Goal: Task Accomplishment & Management: Manage account settings

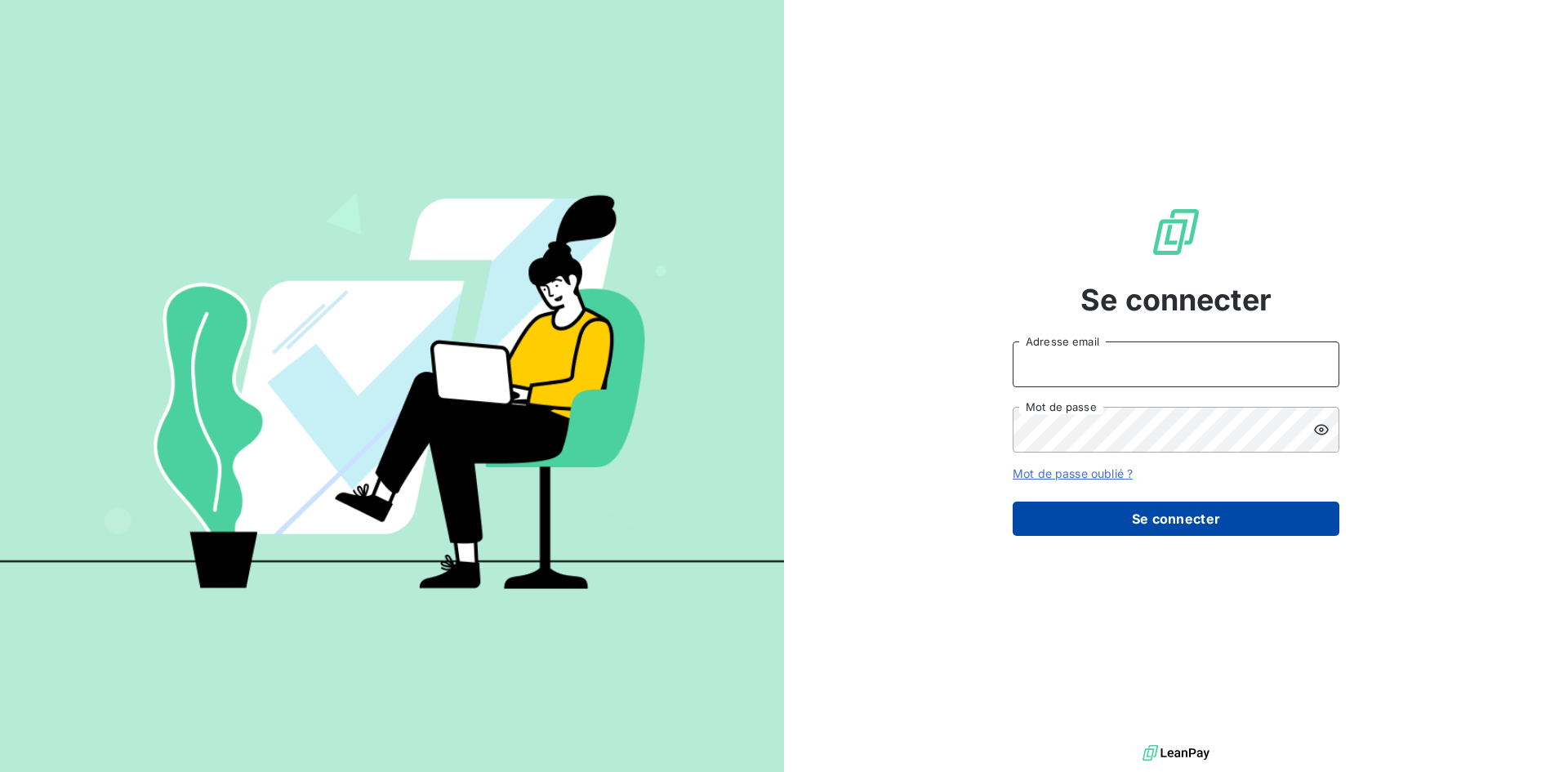
type input "[EMAIL_ADDRESS][DOMAIN_NAME]"
click at [1142, 522] on button "Se connecter" at bounding box center [1175, 518] width 327 height 34
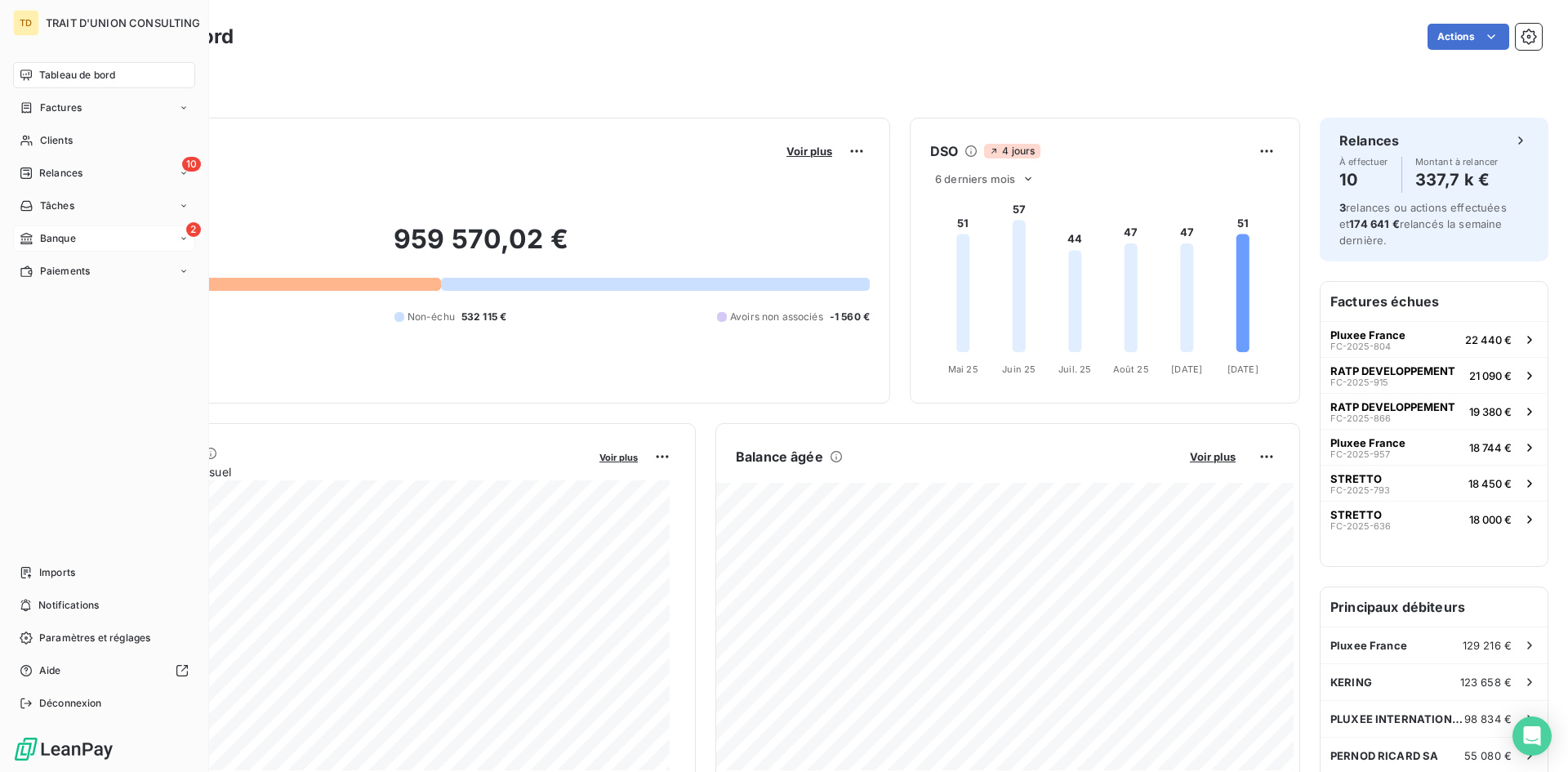
click at [35, 247] on div "2 Banque" at bounding box center [104, 238] width 182 height 26
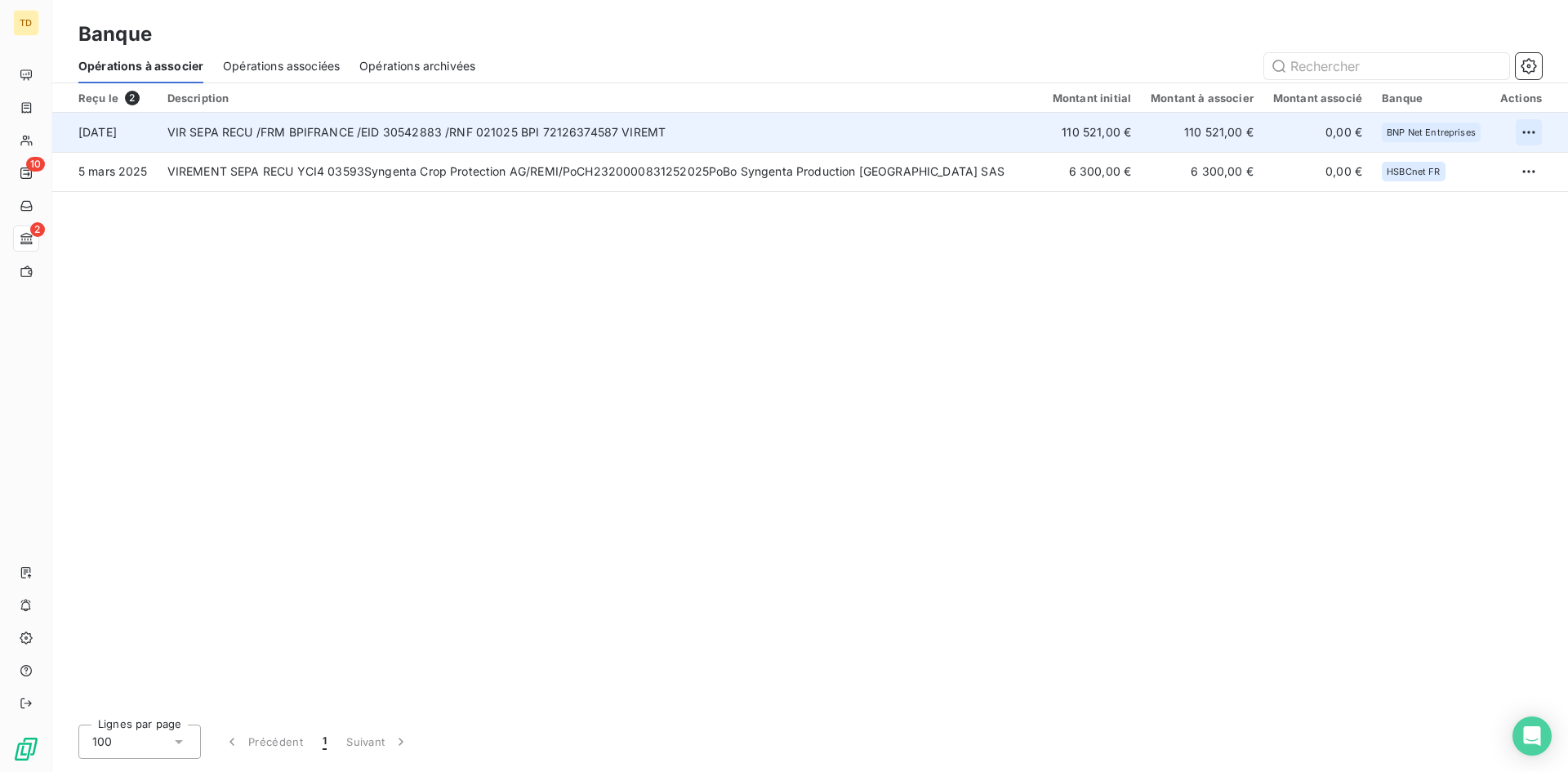
click at [1531, 134] on html "TD 10 2 Banque Opérations à associer Opérations associées Opérations archivées …" at bounding box center [784, 386] width 1568 height 772
click at [1454, 177] on div "Archiver l’opération" at bounding box center [1471, 168] width 126 height 26
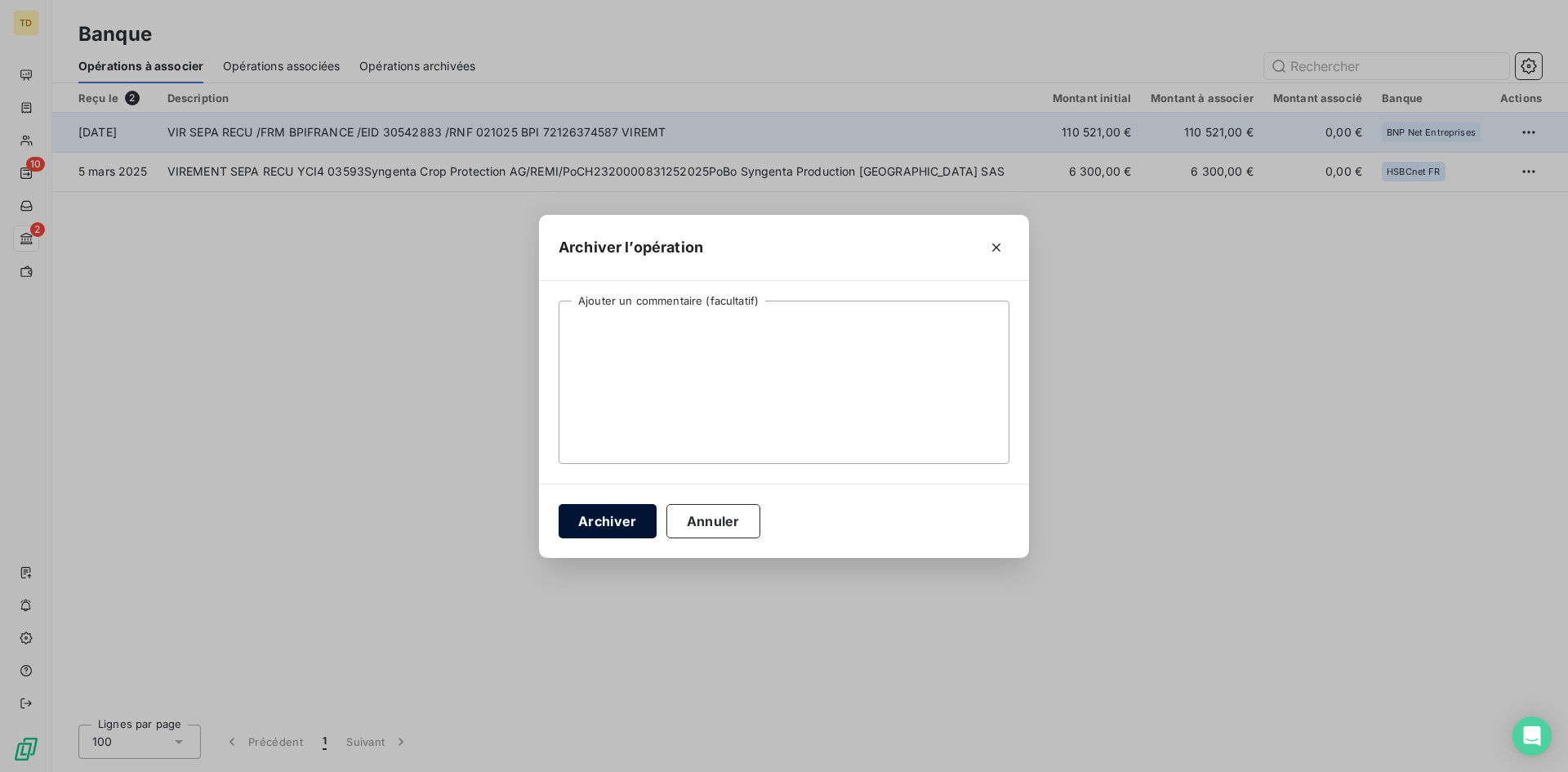
click at [605, 521] on button "Archiver" at bounding box center [607, 520] width 98 height 34
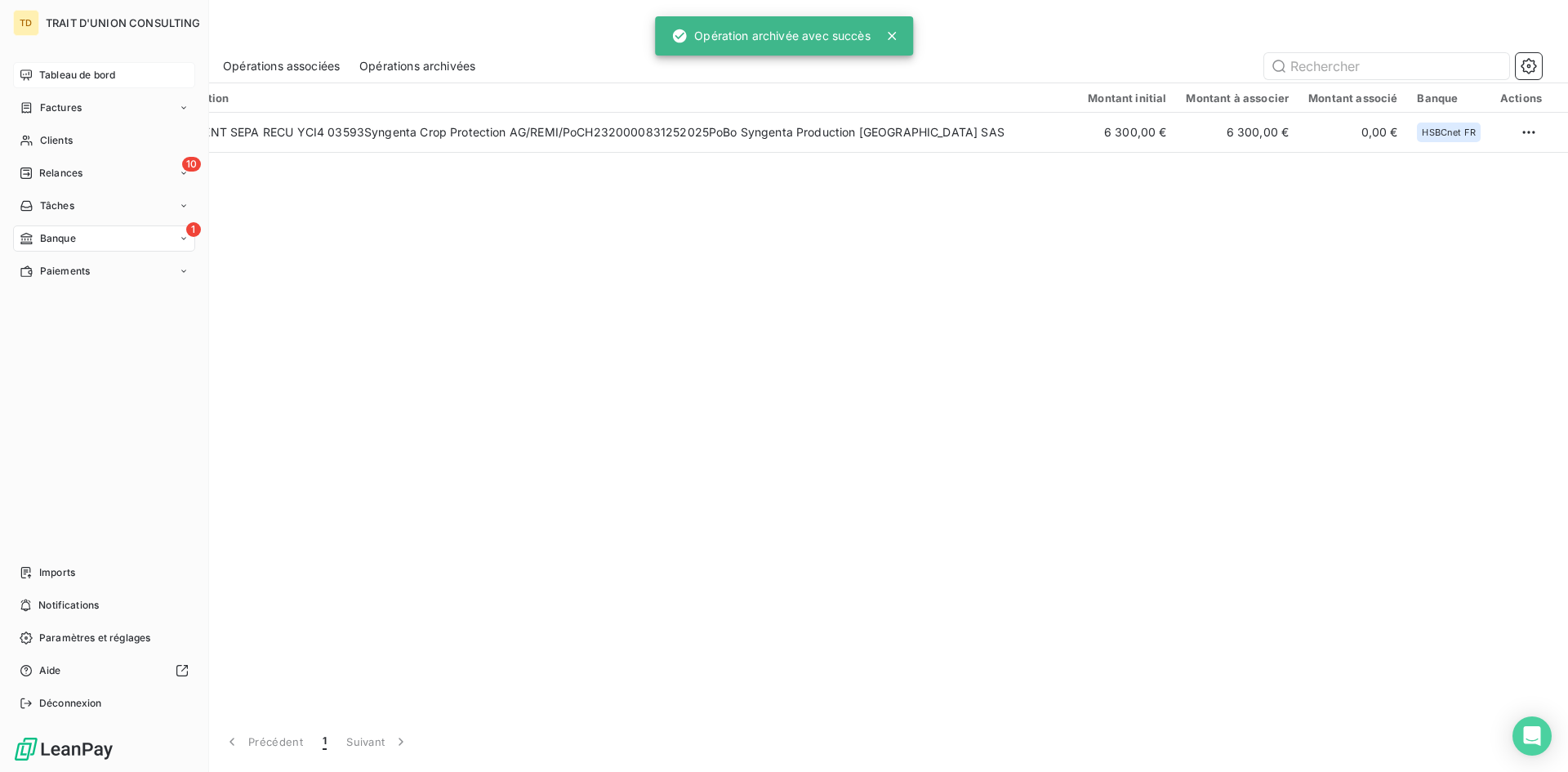
click at [65, 77] on span "Tableau de bord" at bounding box center [77, 75] width 76 height 15
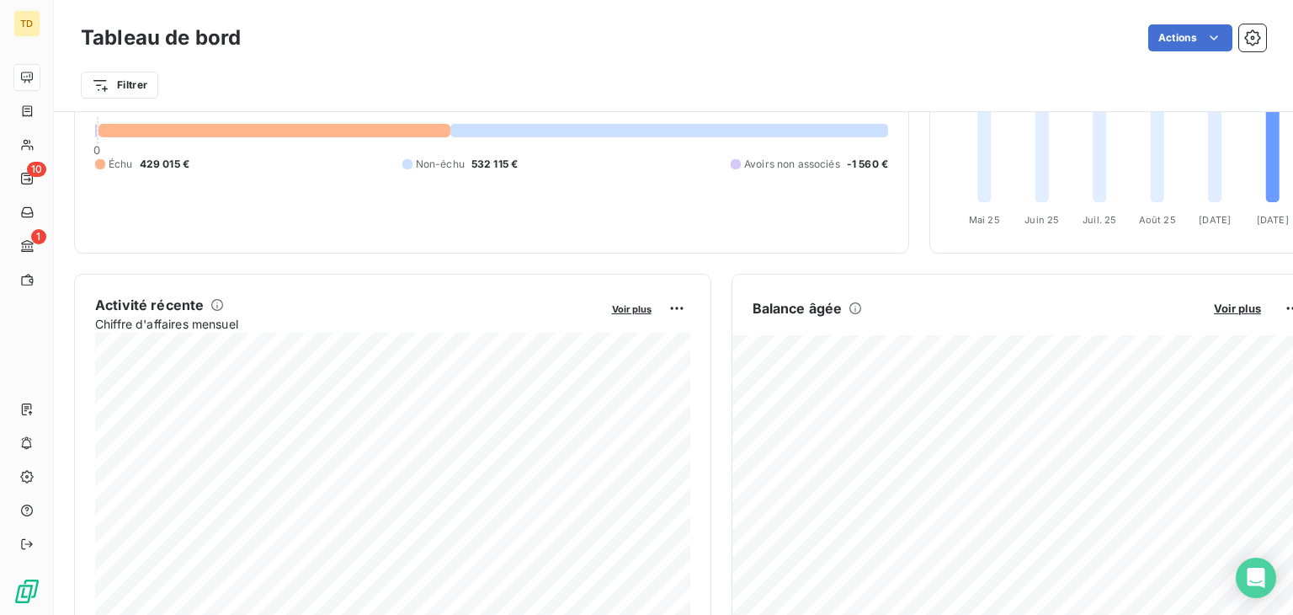
scroll to position [337, 0]
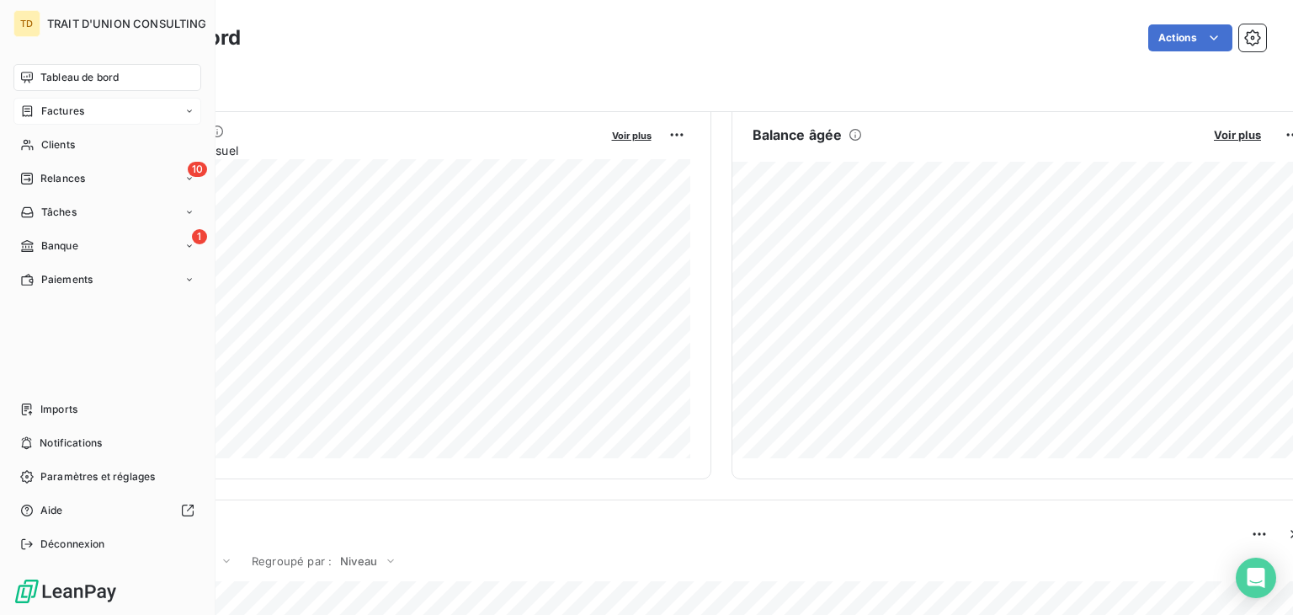
click at [118, 112] on div "Factures" at bounding box center [107, 111] width 188 height 27
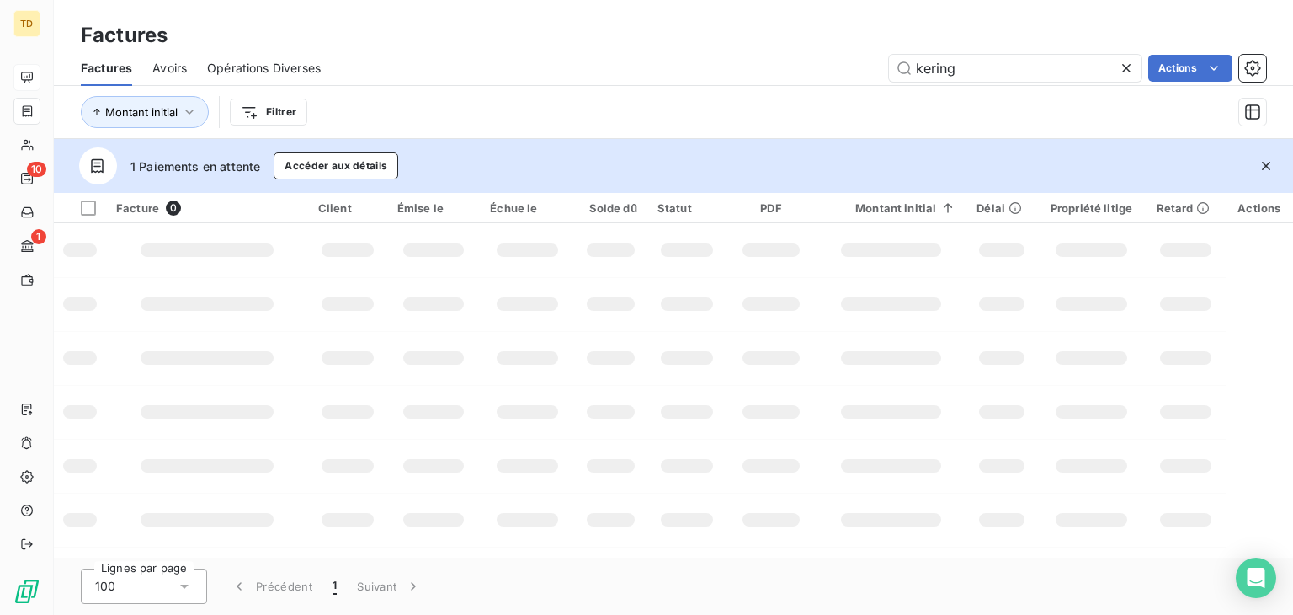
drag, startPoint x: 1020, startPoint y: 70, endPoint x: 776, endPoint y: 72, distance: 243.3
click at [776, 72] on div "kering Actions" at bounding box center [803, 68] width 925 height 27
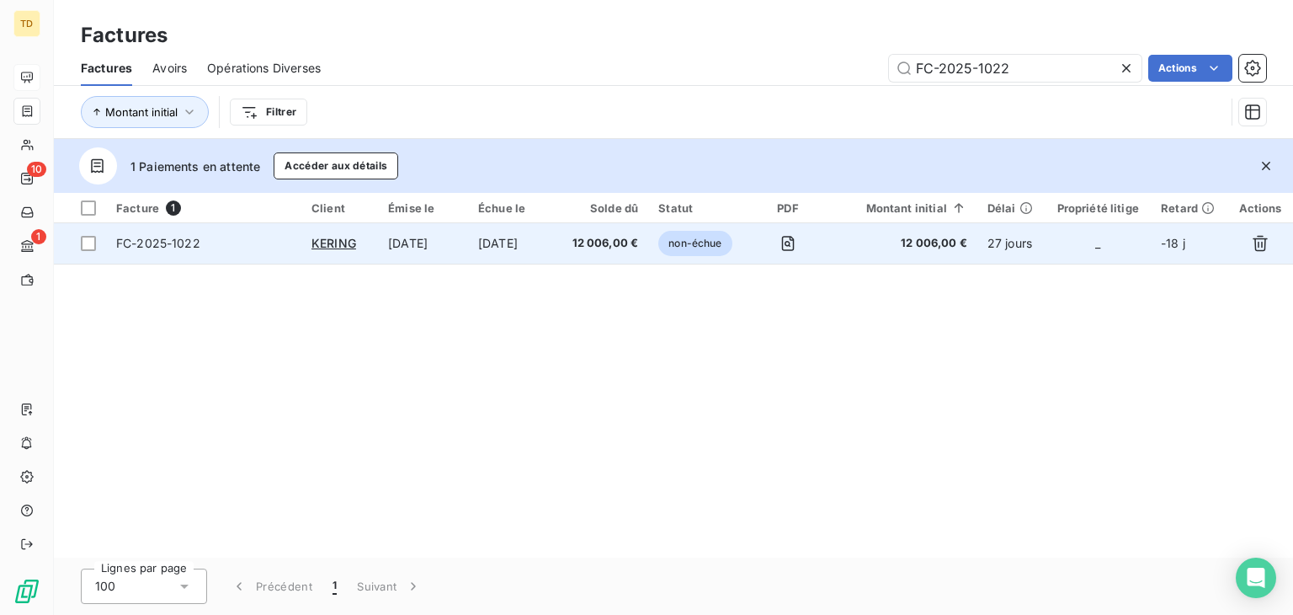
type input "FC-2025-1022"
click at [586, 238] on span "12 006,00 €" at bounding box center [603, 243] width 69 height 17
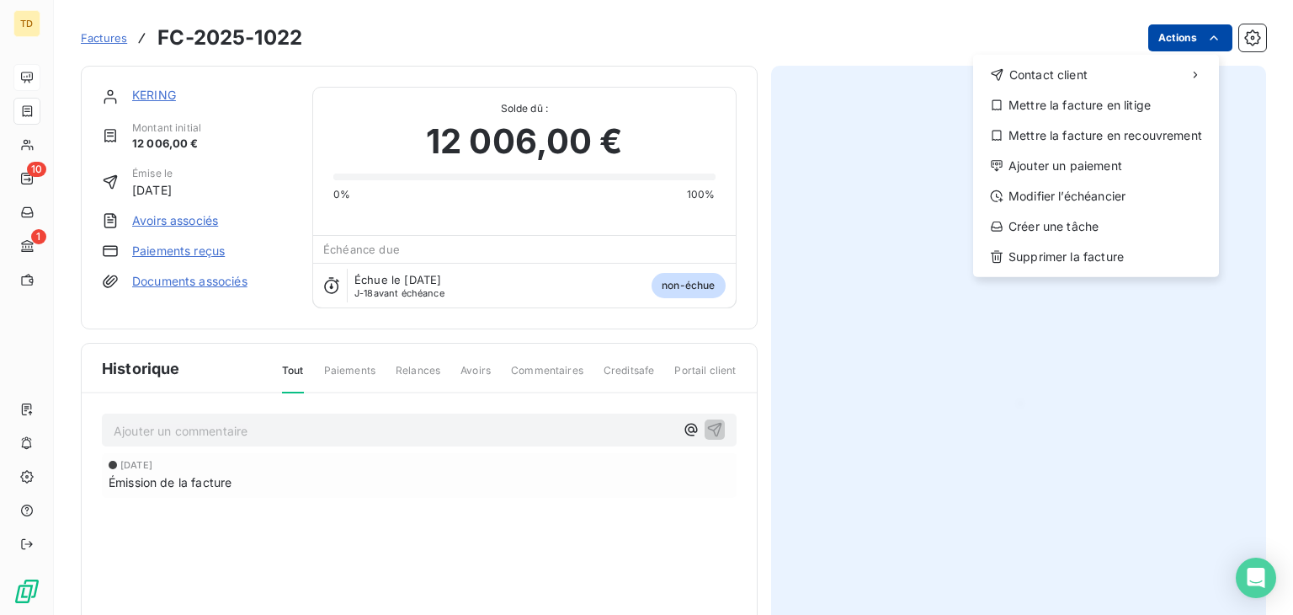
click at [1172, 29] on html "TD 10 1 Factures FC-2025-1022 Actions Contact client Mettre la facture en litig…" at bounding box center [646, 307] width 1293 height 615
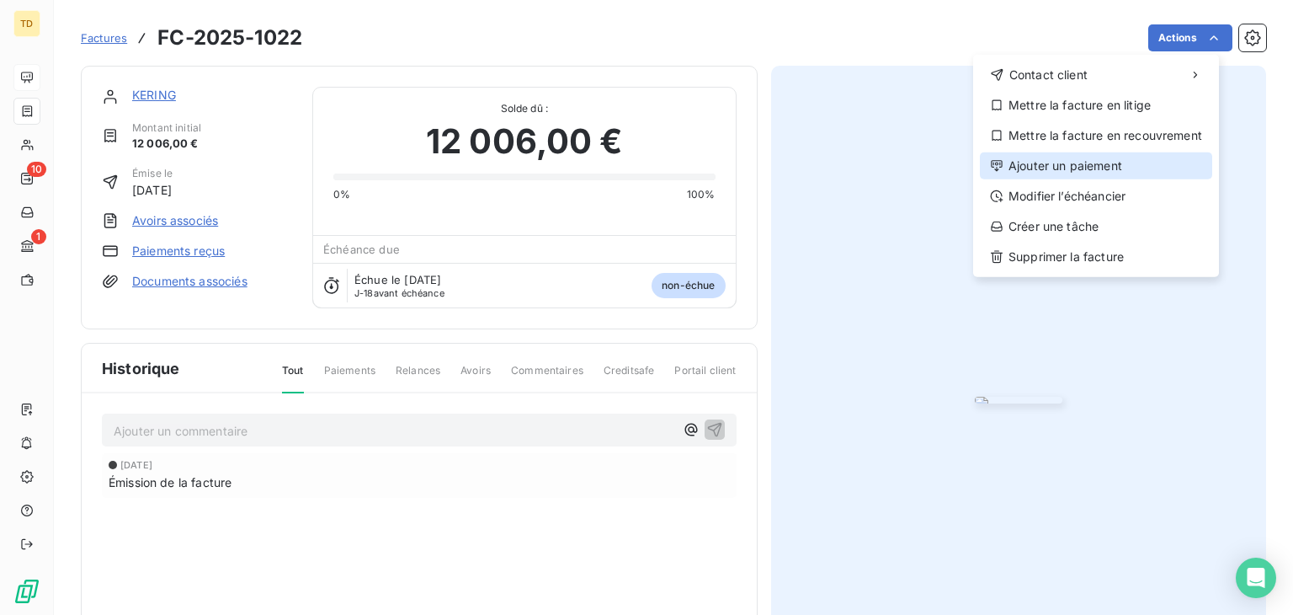
click at [1035, 162] on div "Ajouter un paiement" at bounding box center [1096, 165] width 232 height 27
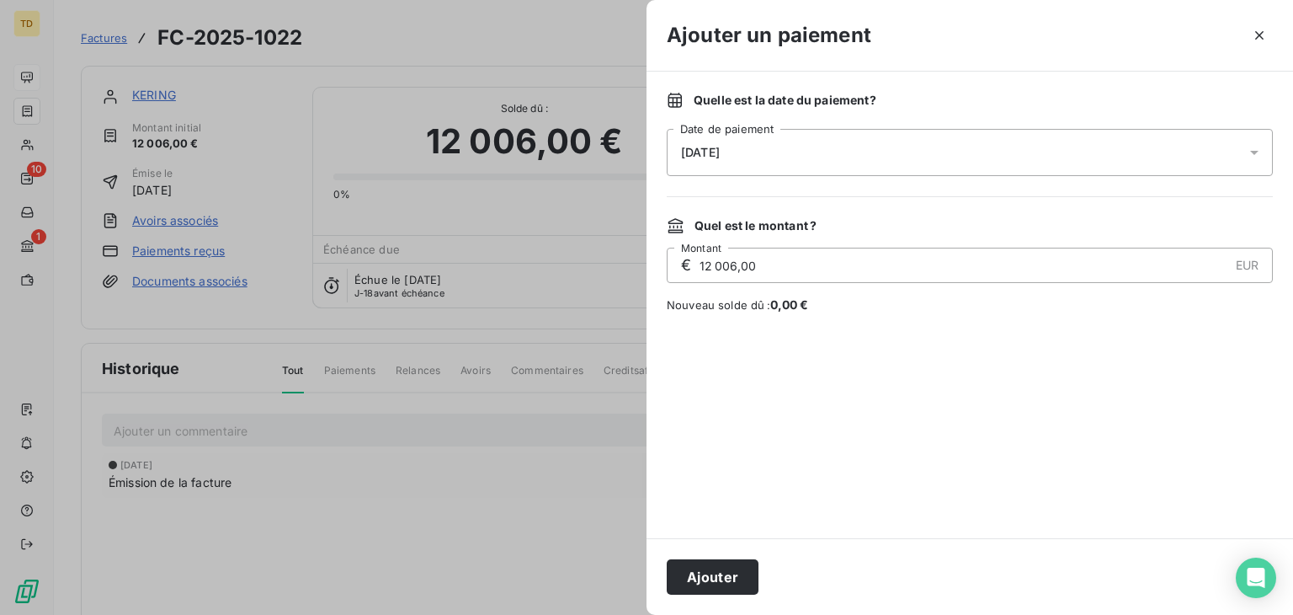
click at [819, 133] on div "[DATE]" at bounding box center [970, 152] width 606 height 47
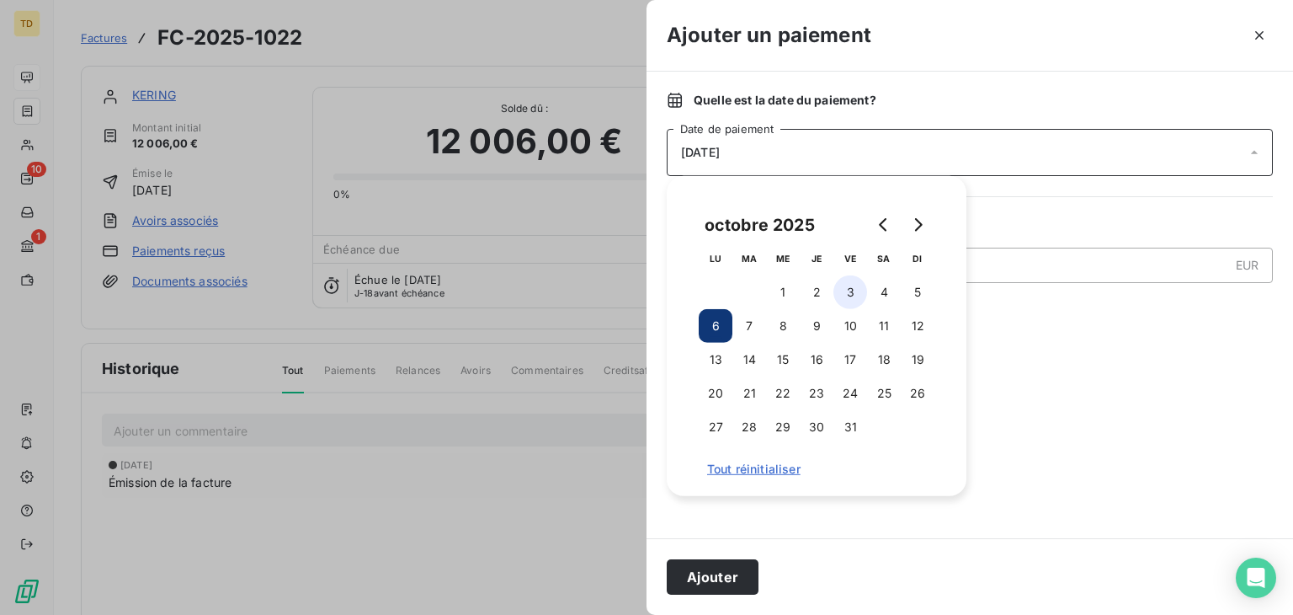
click at [845, 301] on button "3" at bounding box center [851, 292] width 34 height 34
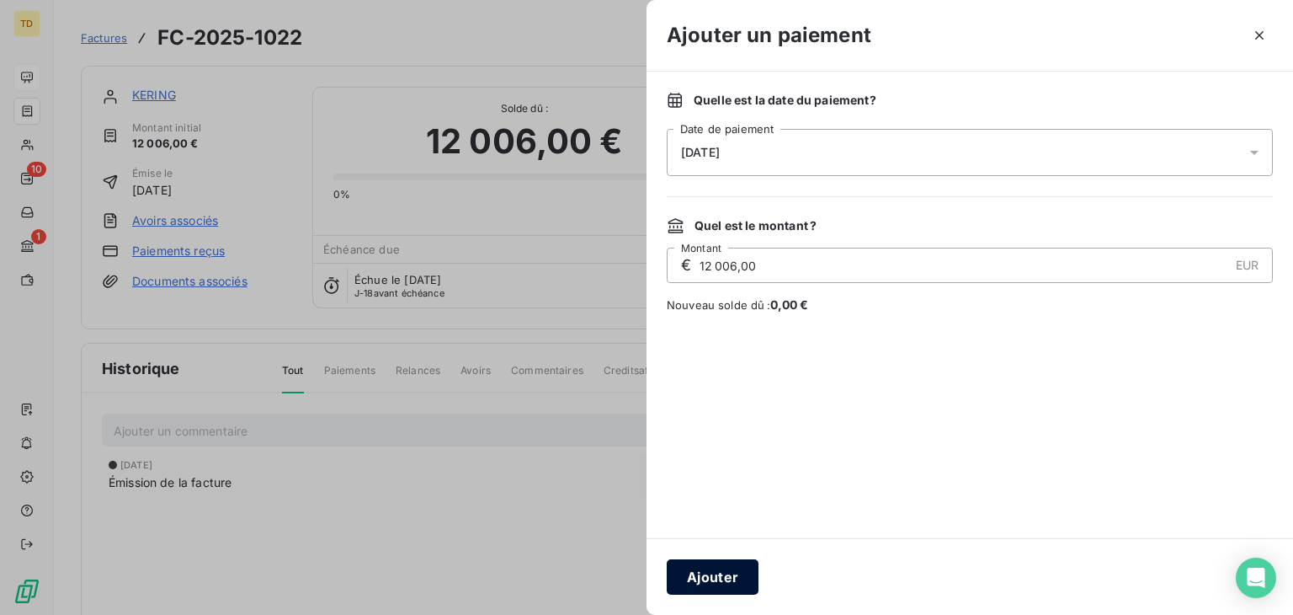
click at [687, 570] on button "Ajouter" at bounding box center [713, 576] width 92 height 35
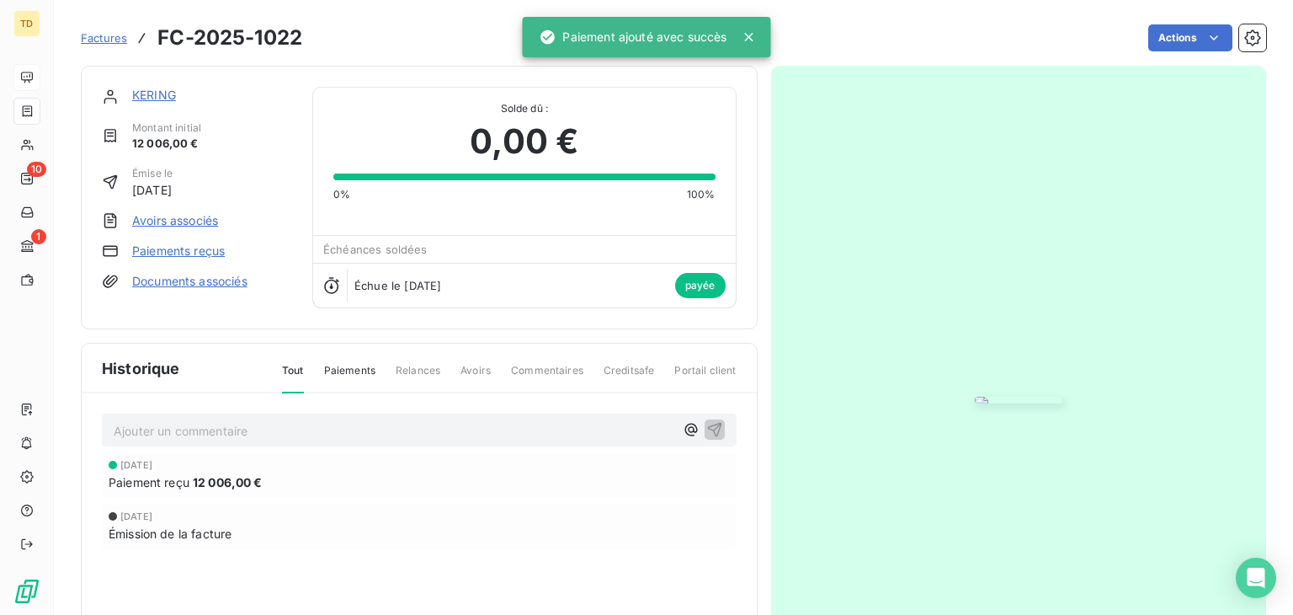
click at [87, 33] on span "Factures" at bounding box center [104, 37] width 46 height 13
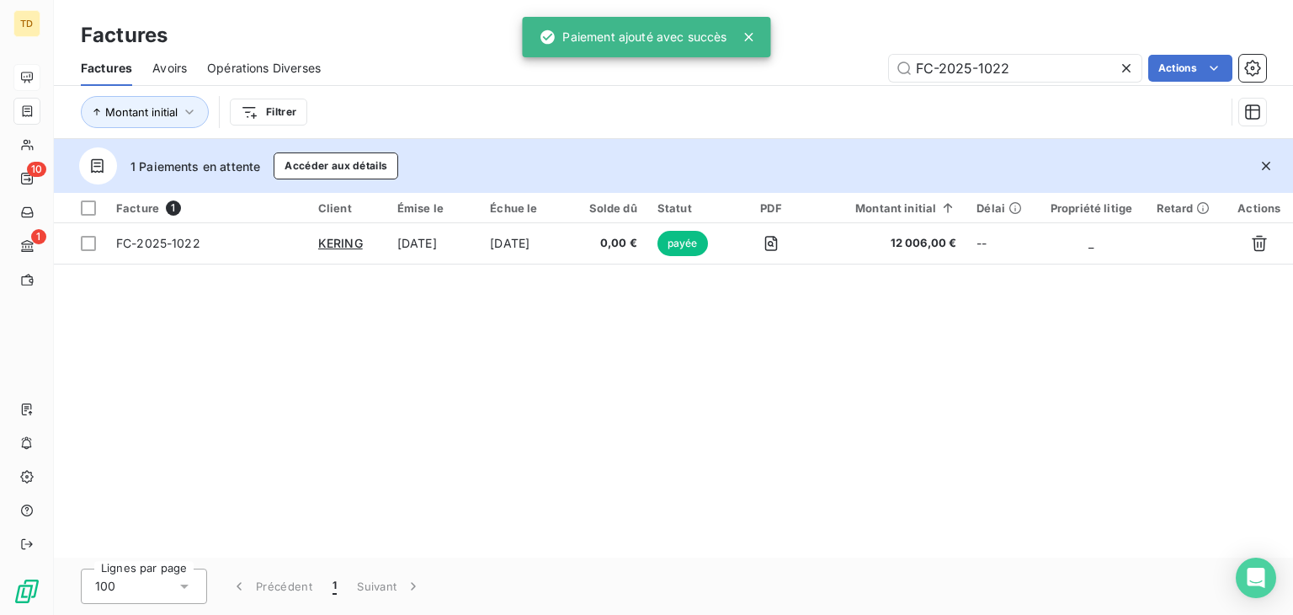
drag, startPoint x: 1024, startPoint y: 71, endPoint x: 846, endPoint y: 61, distance: 177.9
click at [846, 61] on div "FC-2025-1022 Actions" at bounding box center [803, 68] width 925 height 27
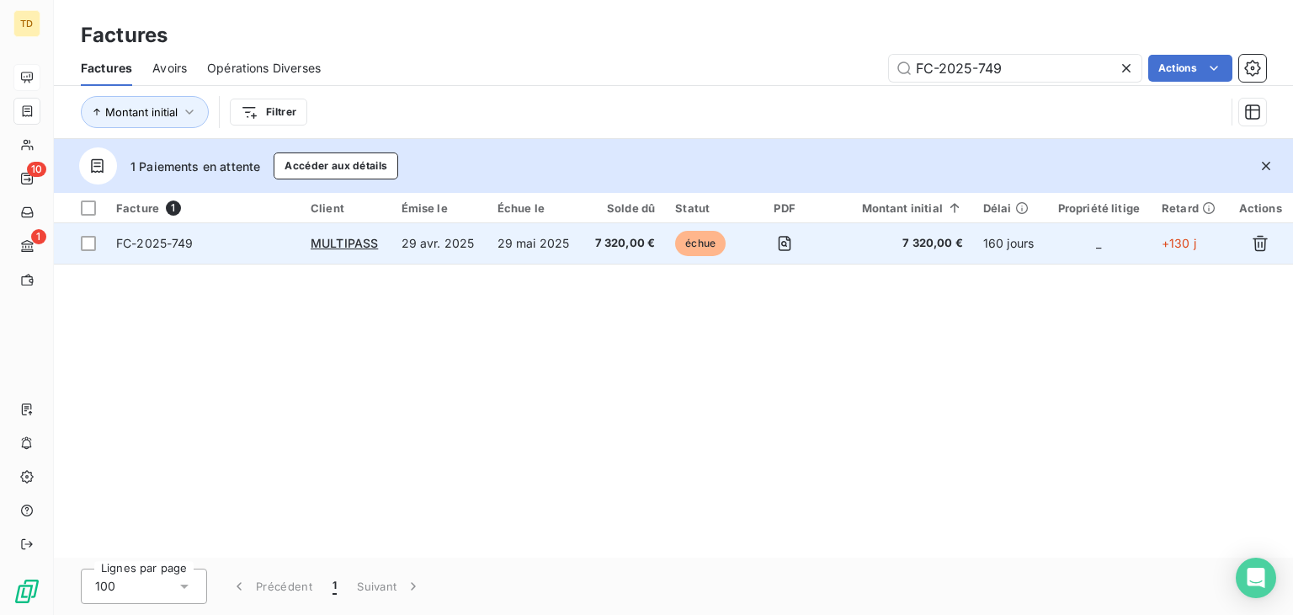
type input "FC-2025-749"
click at [579, 243] on td "29 mai 2025" at bounding box center [534, 243] width 95 height 40
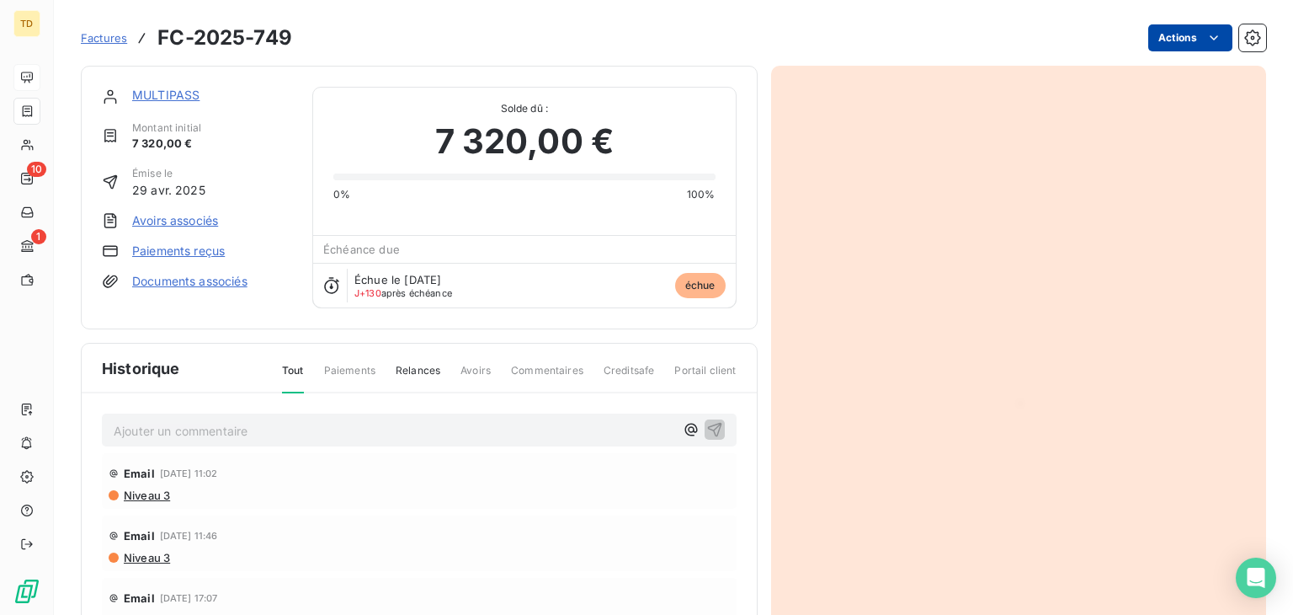
click at [1159, 35] on html "TD 10 1 Factures FC-2025-749 Actions MULTIPASS [GEOGRAPHIC_DATA] initial 7 320,…" at bounding box center [646, 307] width 1293 height 615
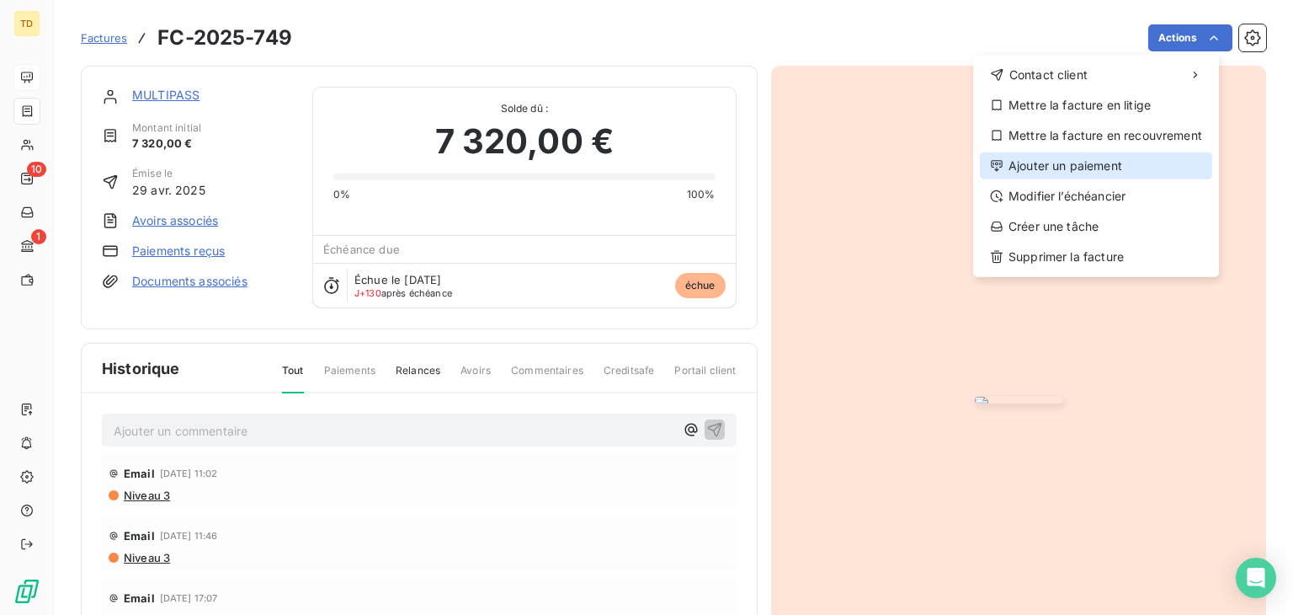
click at [1031, 162] on div "Ajouter un paiement" at bounding box center [1096, 165] width 232 height 27
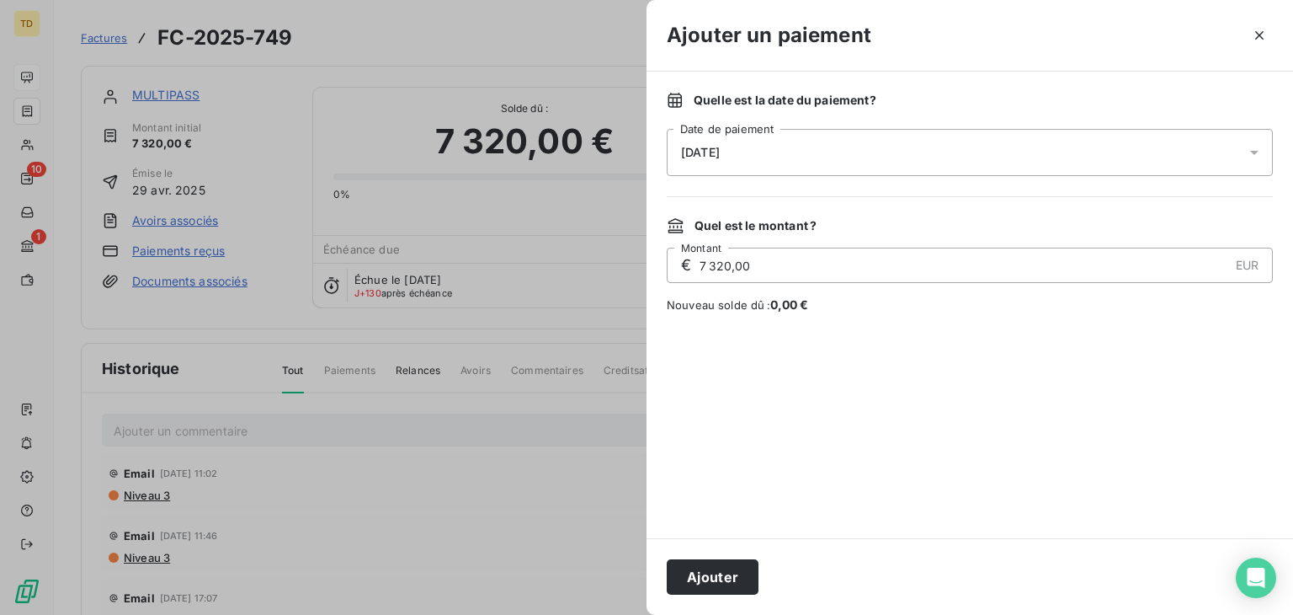
click at [786, 142] on div "[DATE]" at bounding box center [970, 152] width 606 height 47
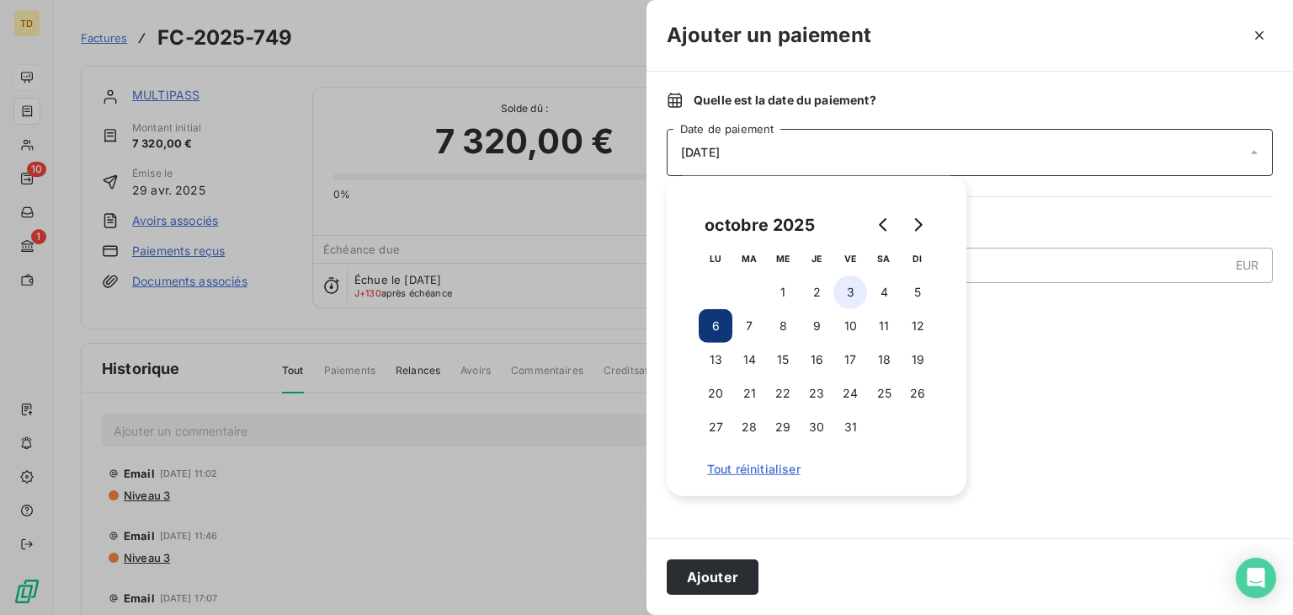
click at [859, 289] on button "3" at bounding box center [851, 292] width 34 height 34
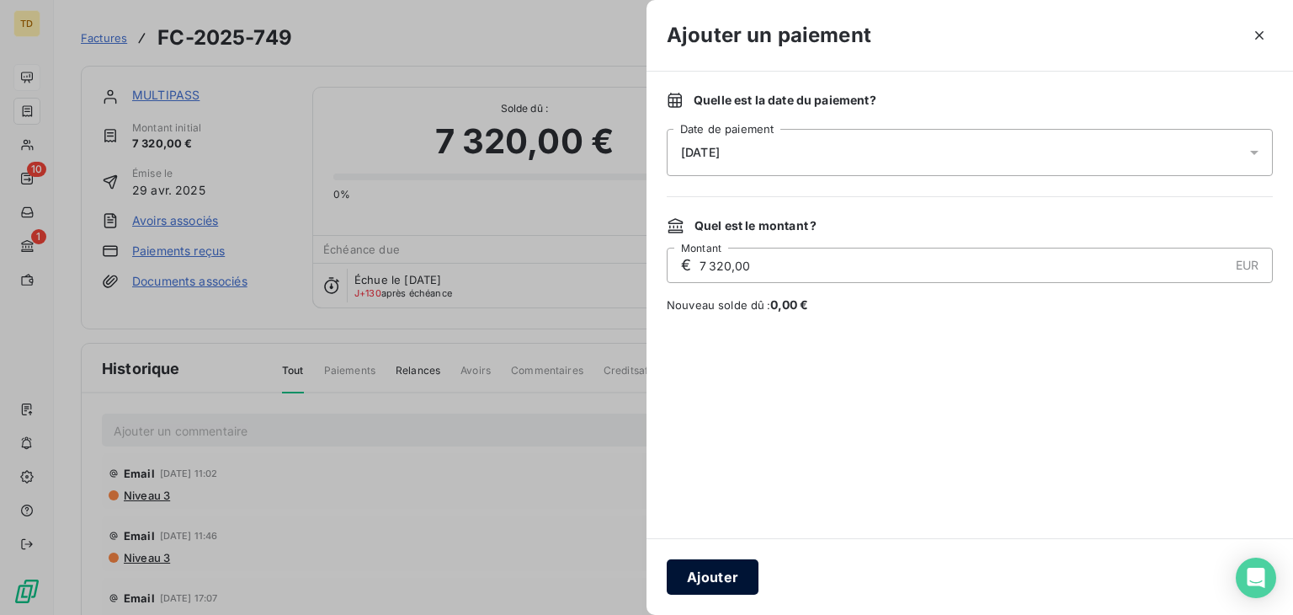
click at [725, 578] on button "Ajouter" at bounding box center [713, 576] width 92 height 35
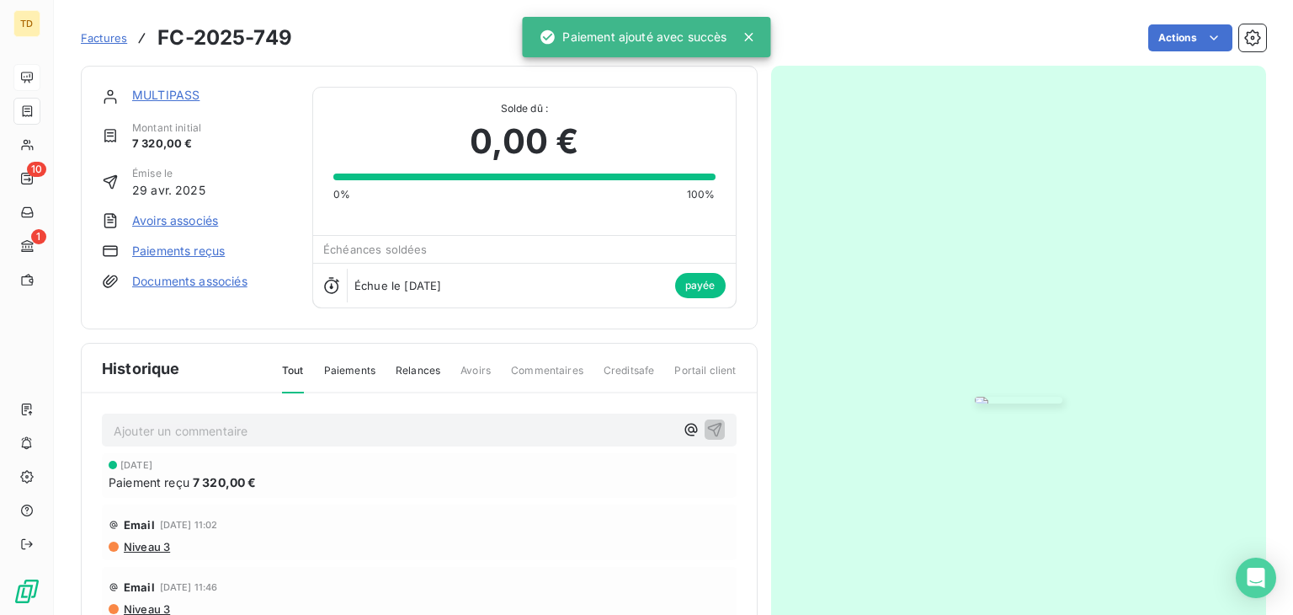
click at [98, 35] on span "Factures" at bounding box center [104, 37] width 46 height 13
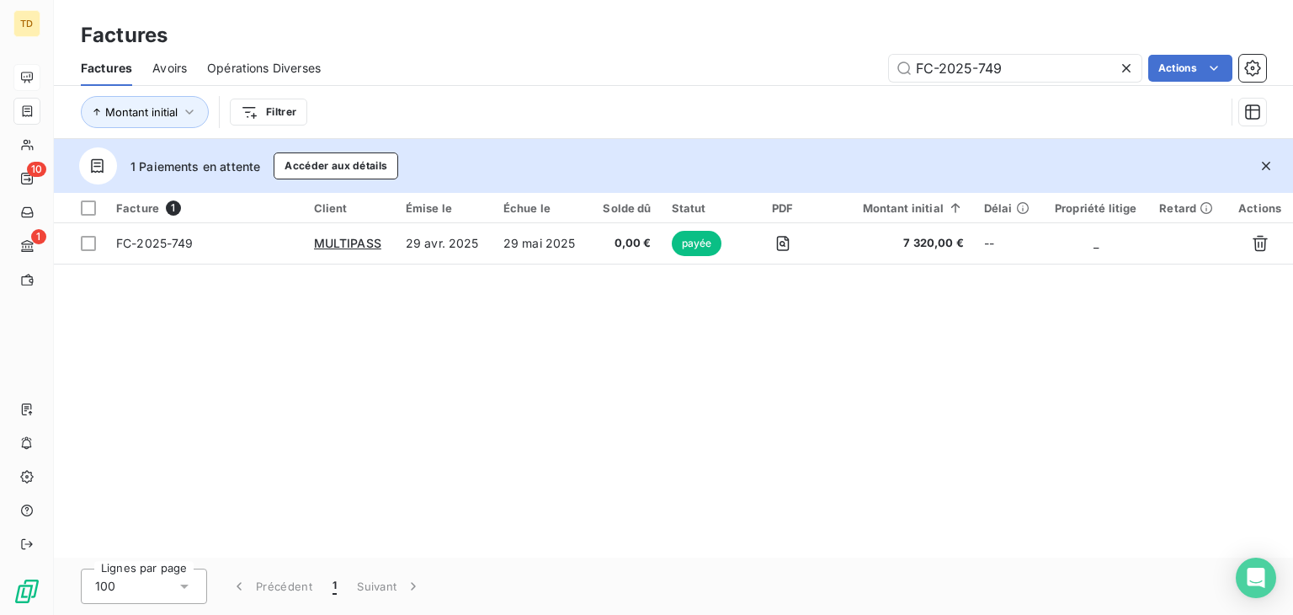
drag, startPoint x: 1033, startPoint y: 59, endPoint x: 814, endPoint y: 68, distance: 219.1
click at [814, 68] on div "FC-2025-749 Actions" at bounding box center [803, 68] width 925 height 27
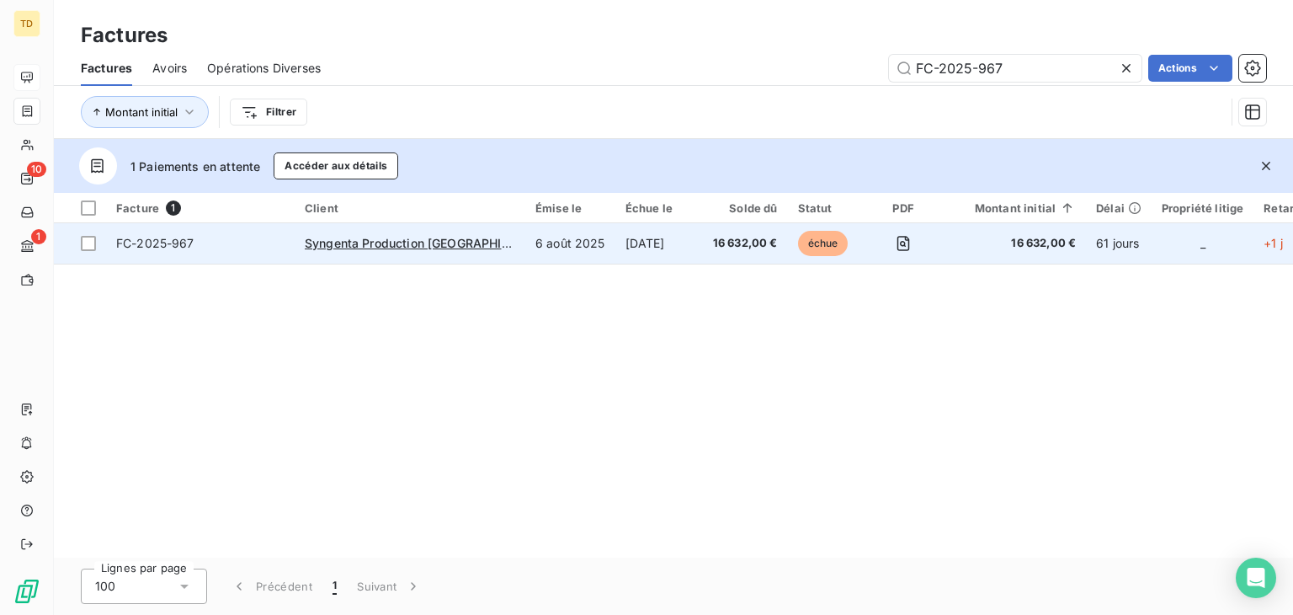
type input "FC-2025-967"
click at [623, 237] on td "[DATE]" at bounding box center [659, 243] width 88 height 40
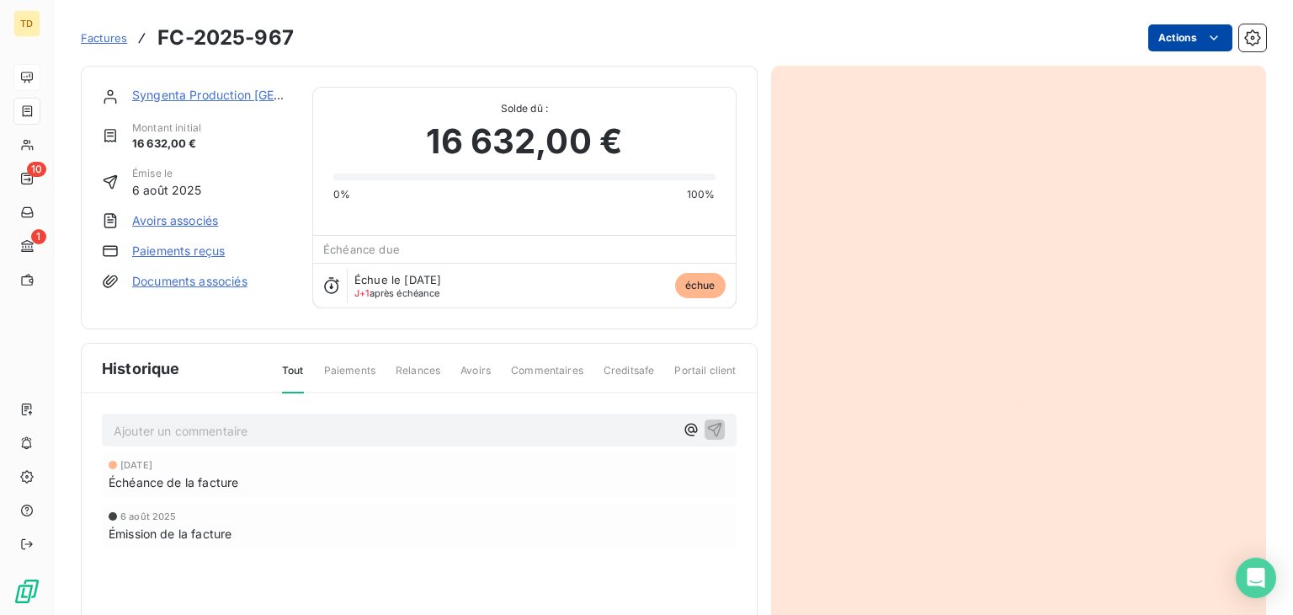
click at [1155, 35] on html "TD 10 1 Factures FC-2025-967 Actions Syngenta Production [GEOGRAPHIC_DATA] SAS …" at bounding box center [646, 307] width 1293 height 615
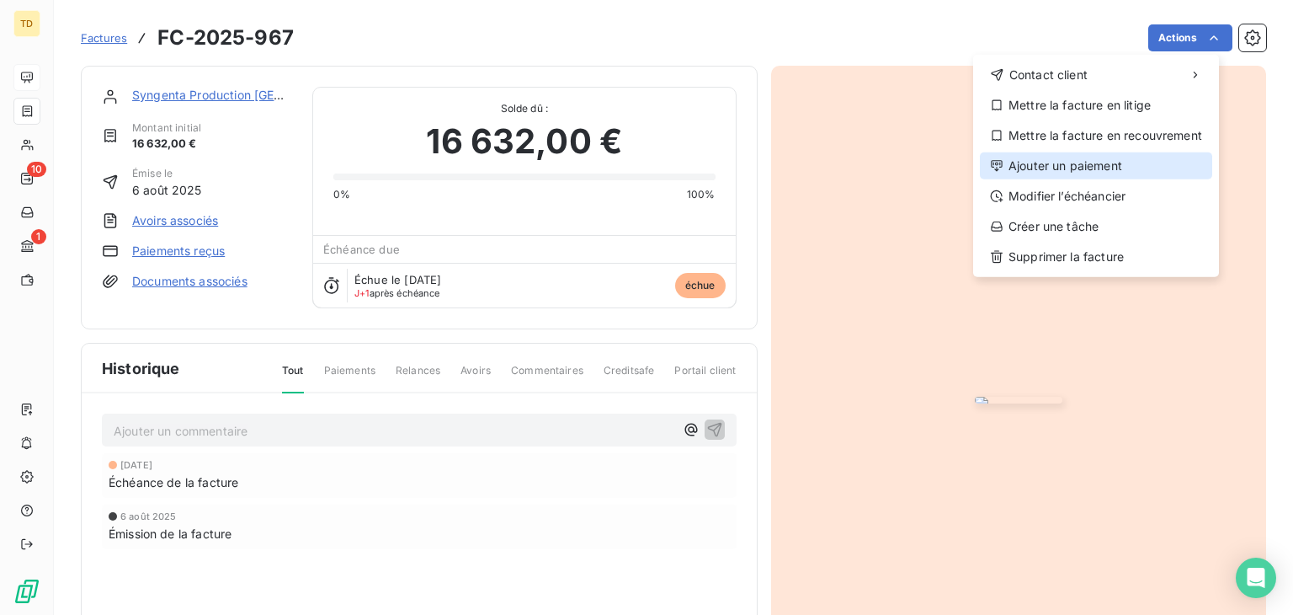
click at [1018, 172] on div "Ajouter un paiement" at bounding box center [1096, 165] width 232 height 27
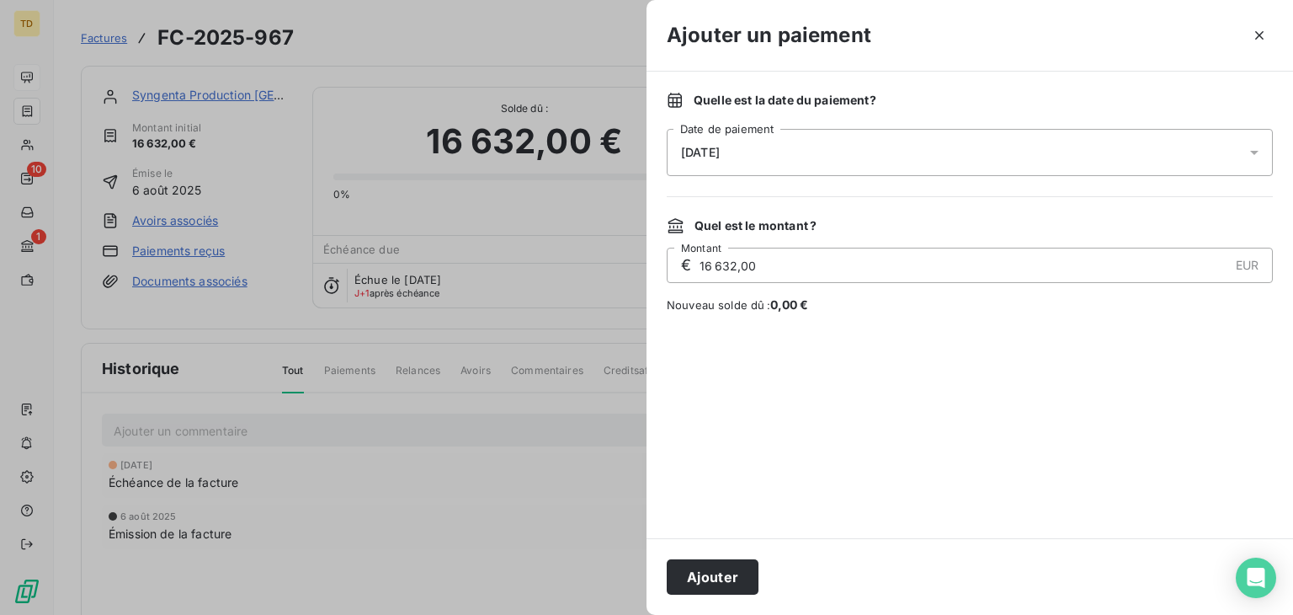
click at [697, 146] on span "[DATE]" at bounding box center [700, 152] width 39 height 13
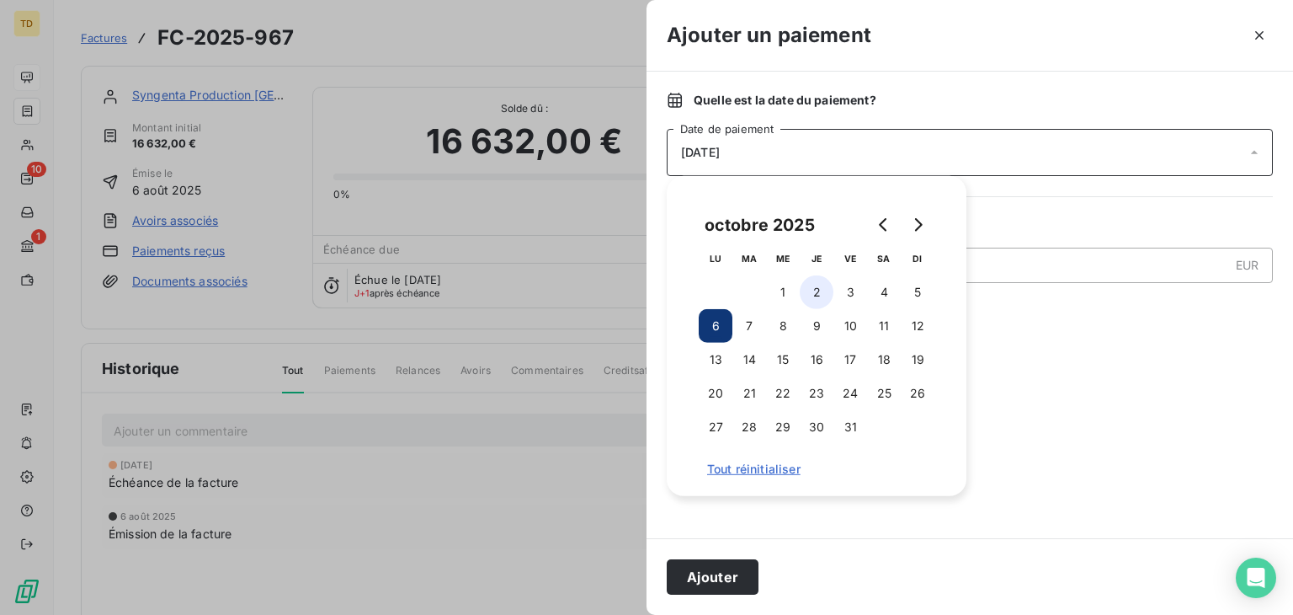
click at [812, 294] on button "2" at bounding box center [817, 292] width 34 height 34
click at [1058, 399] on div at bounding box center [970, 425] width 606 height 184
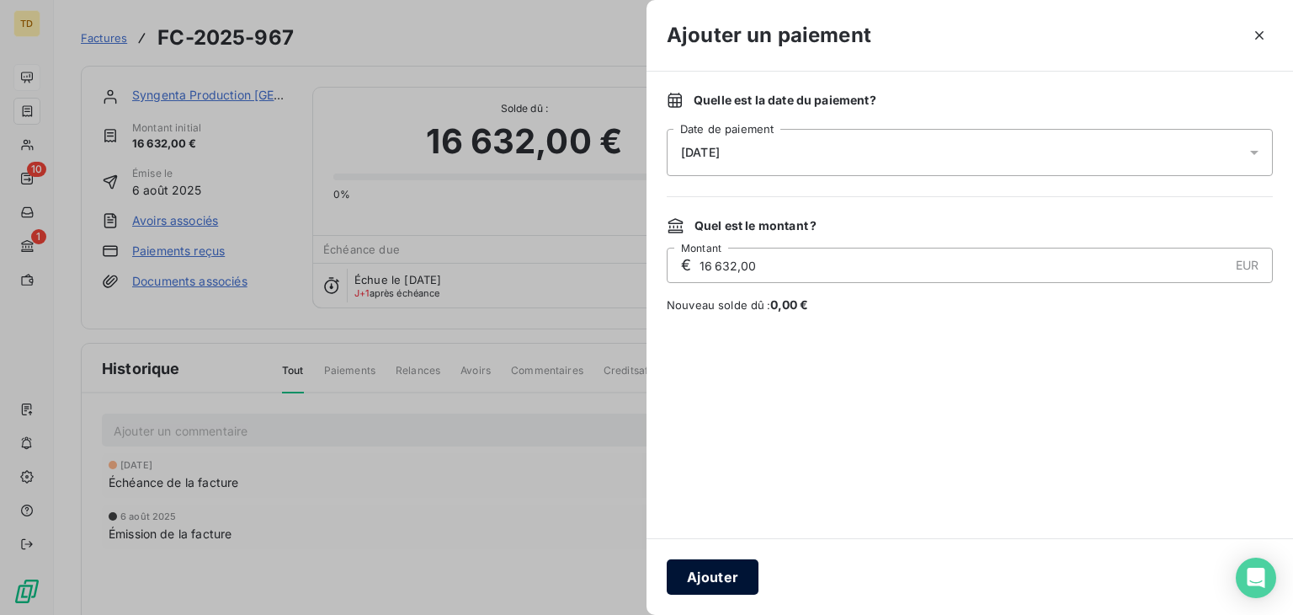
click at [700, 578] on button "Ajouter" at bounding box center [713, 576] width 92 height 35
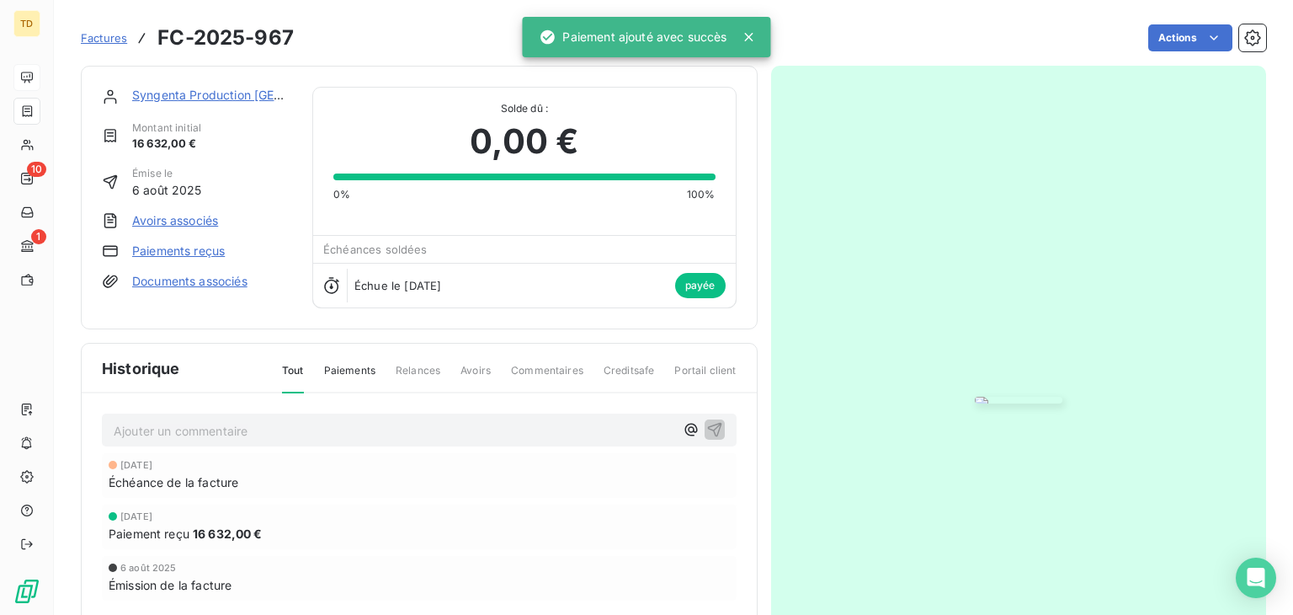
click at [994, 397] on img "button" at bounding box center [1019, 400] width 88 height 7
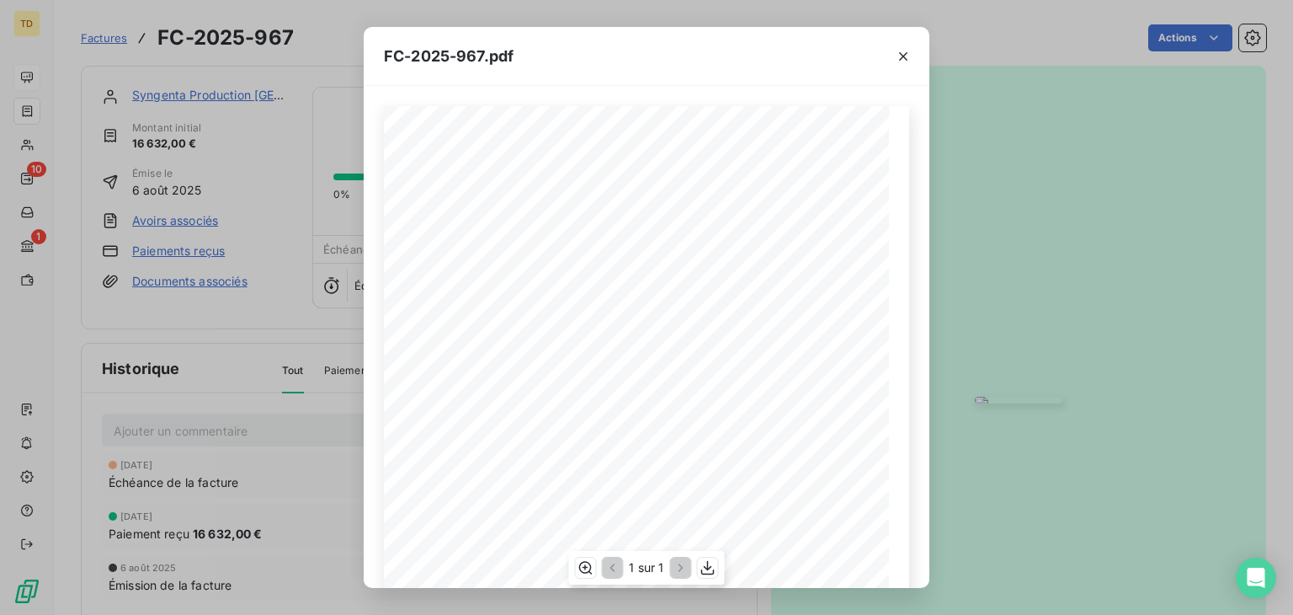
click at [509, 307] on div "La présente facture sera payable à la date d'échéance. Passé ce délai, sans obl…" at bounding box center [646, 463] width 525 height 715
click at [886, 55] on div at bounding box center [903, 56] width 52 height 58
click at [905, 61] on icon "button" at bounding box center [903, 56] width 17 height 17
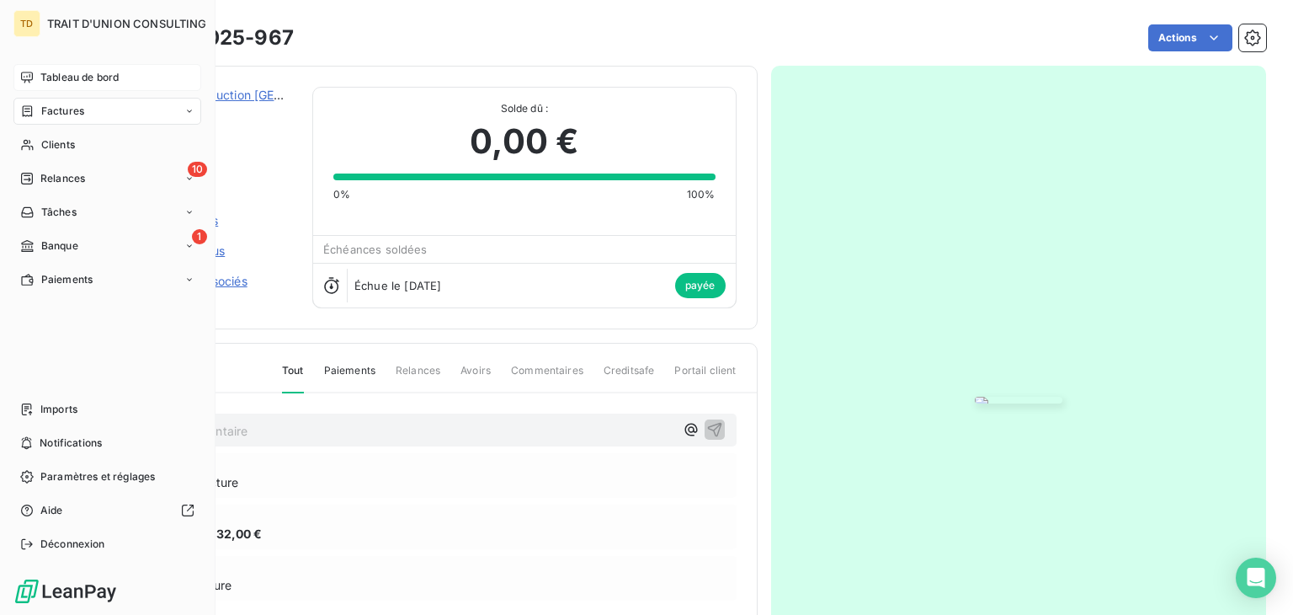
click at [30, 120] on div "Factures" at bounding box center [107, 111] width 188 height 27
click at [35, 77] on div "Tableau de bord" at bounding box center [107, 77] width 188 height 27
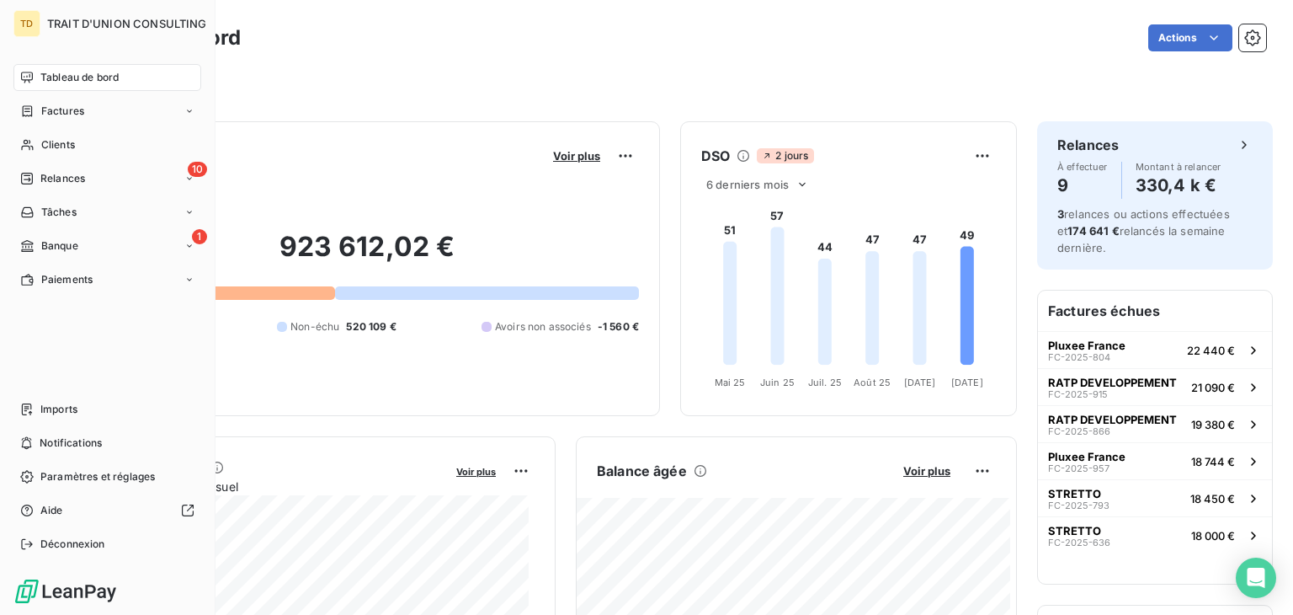
click at [47, 125] on nav "Tableau de bord Factures Clients 10 Relances Tâches 1 Banque Paiements" at bounding box center [107, 178] width 188 height 229
click at [29, 113] on icon at bounding box center [27, 110] width 14 height 13
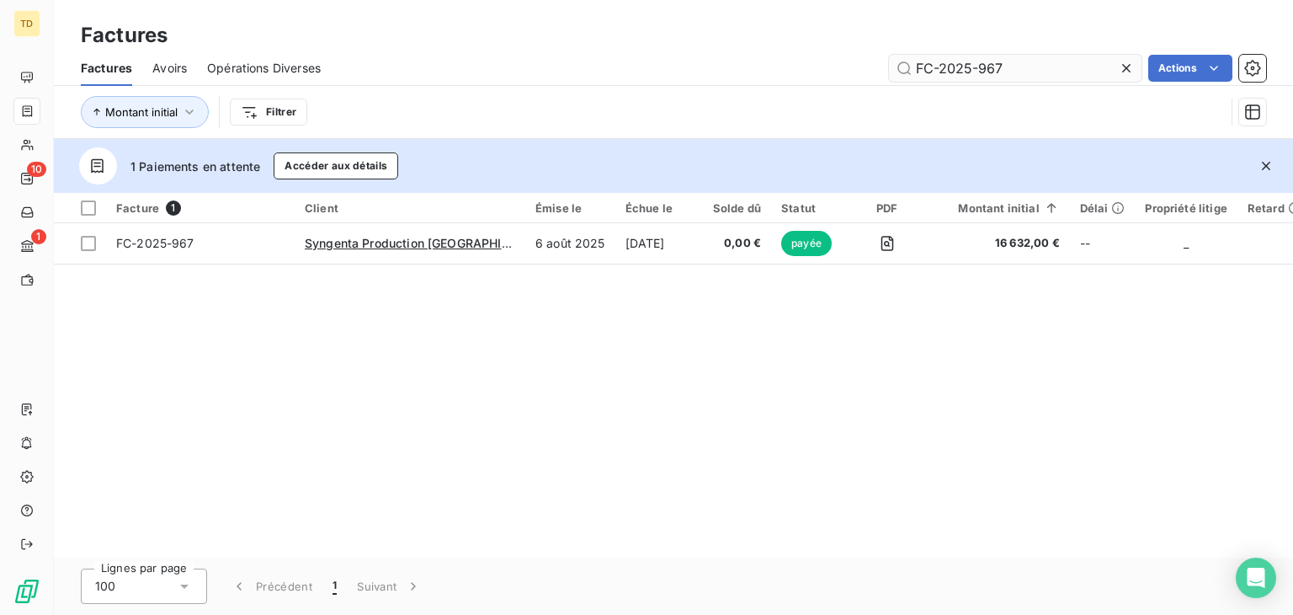
drag, startPoint x: 1006, startPoint y: 68, endPoint x: 977, endPoint y: 63, distance: 29.1
click at [977, 63] on input "FC-2025-967" at bounding box center [1015, 68] width 253 height 27
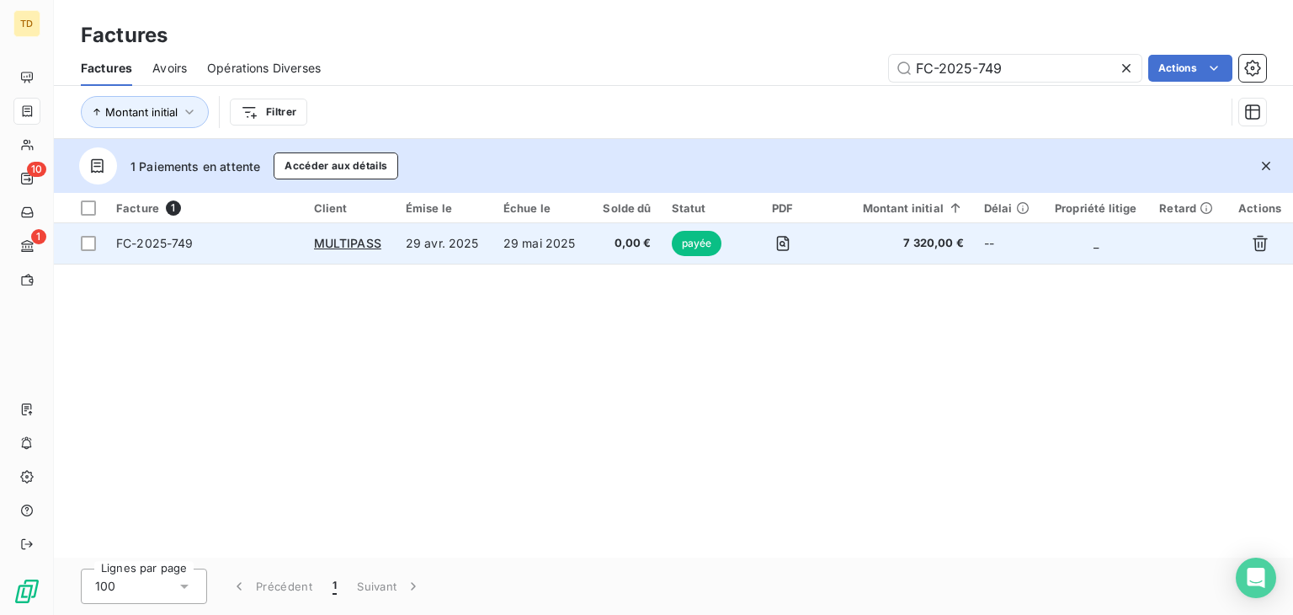
type input "FC-2025-749"
click at [586, 251] on td "29 mai 2025" at bounding box center [541, 243] width 97 height 40
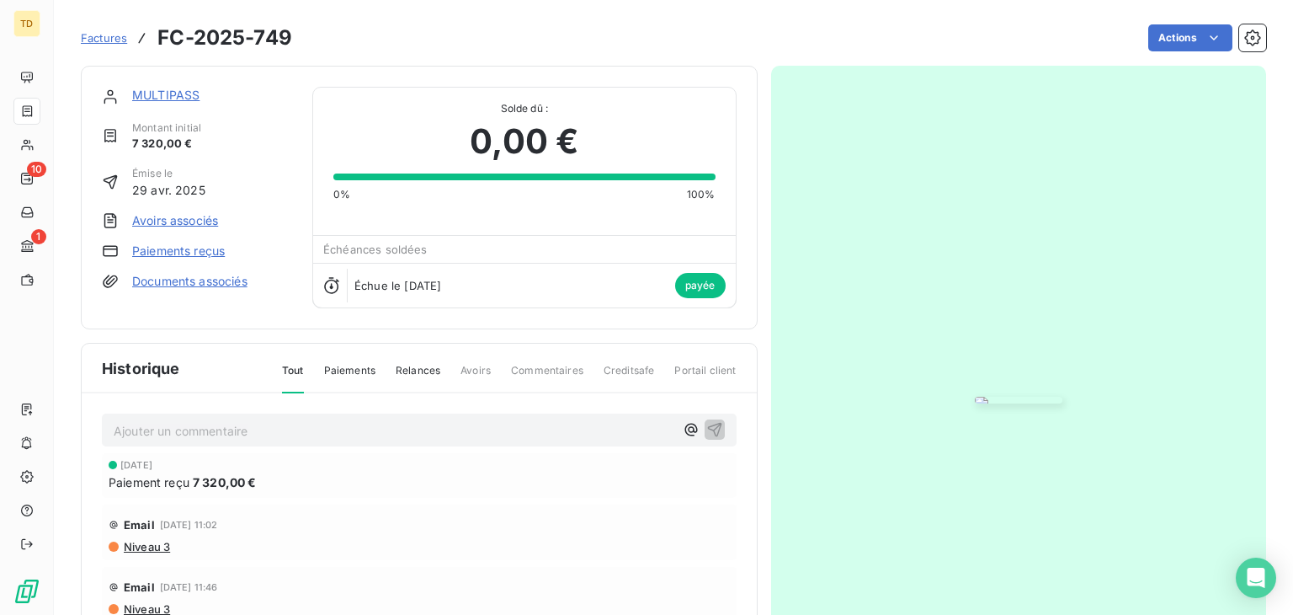
click at [1022, 397] on img "button" at bounding box center [1019, 400] width 88 height 7
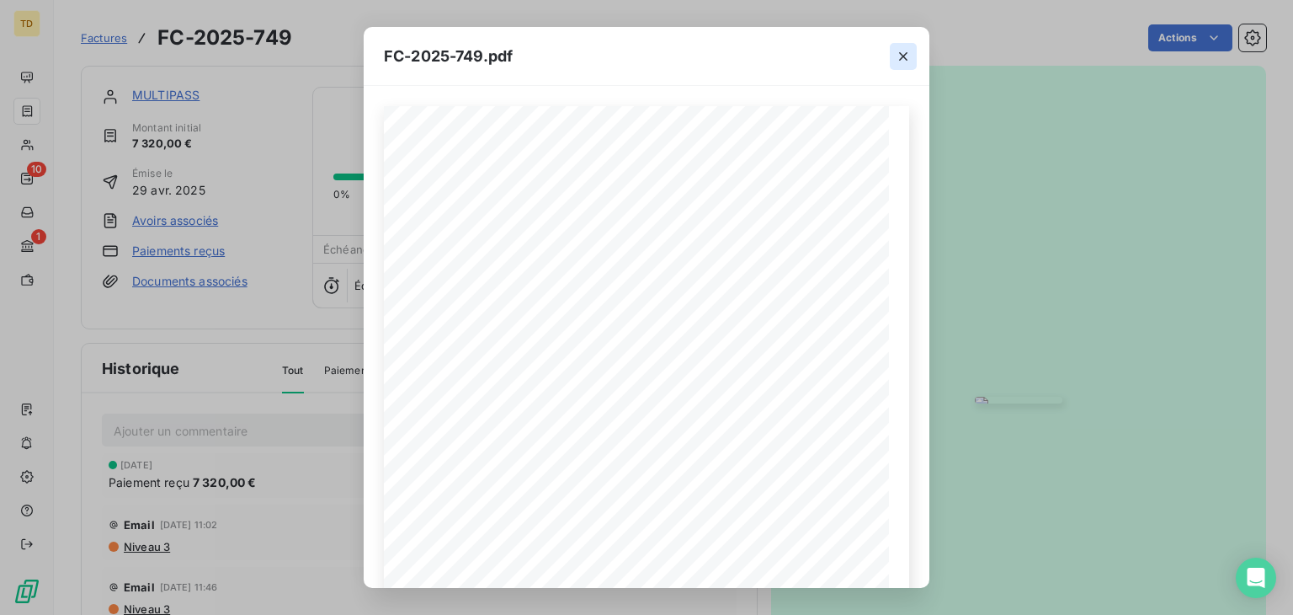
click at [904, 57] on icon "button" at bounding box center [903, 56] width 8 height 8
